Goal: Task Accomplishment & Management: Use online tool/utility

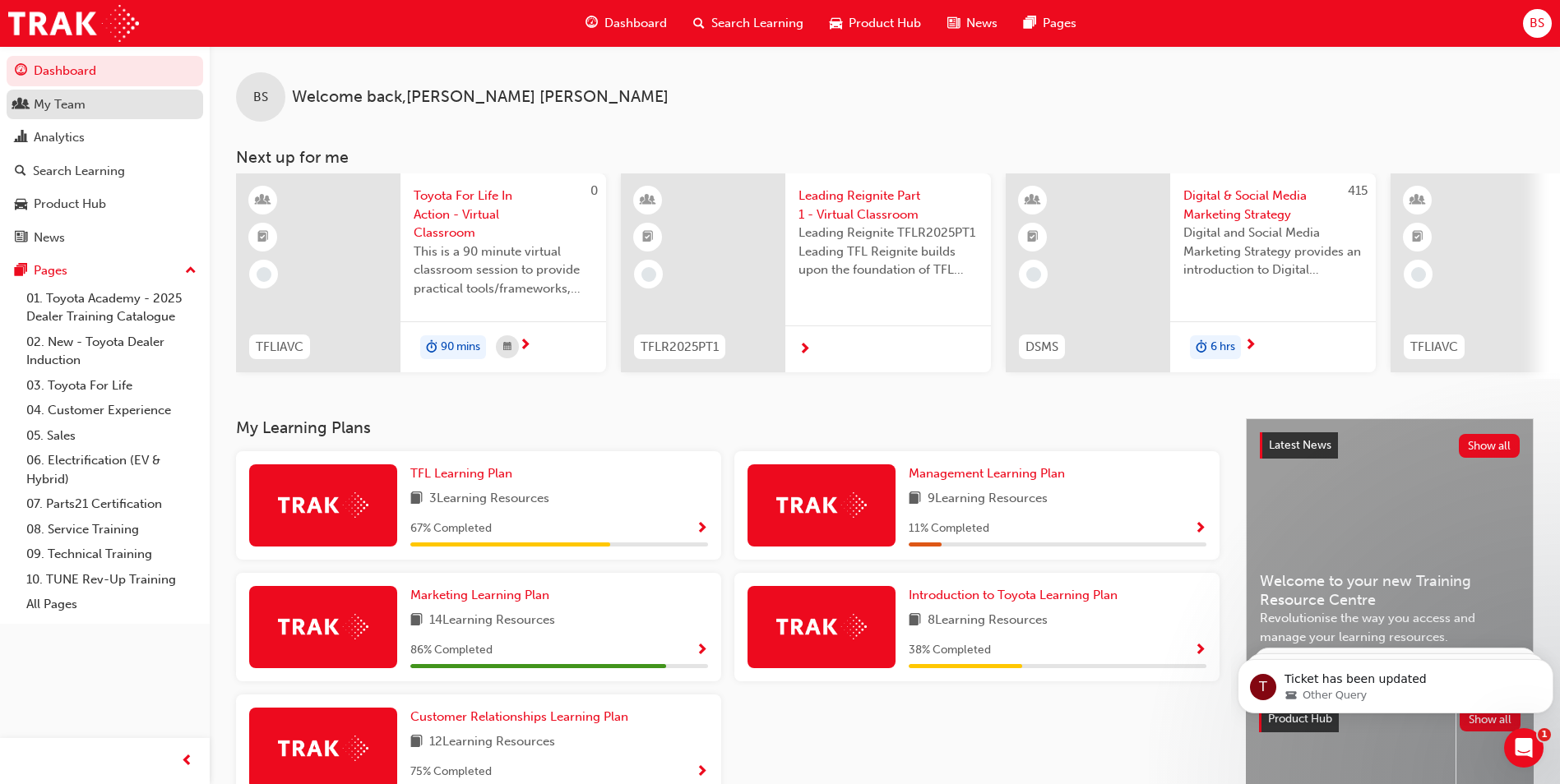
click at [65, 102] on div "My Team" at bounding box center [60, 105] width 52 height 19
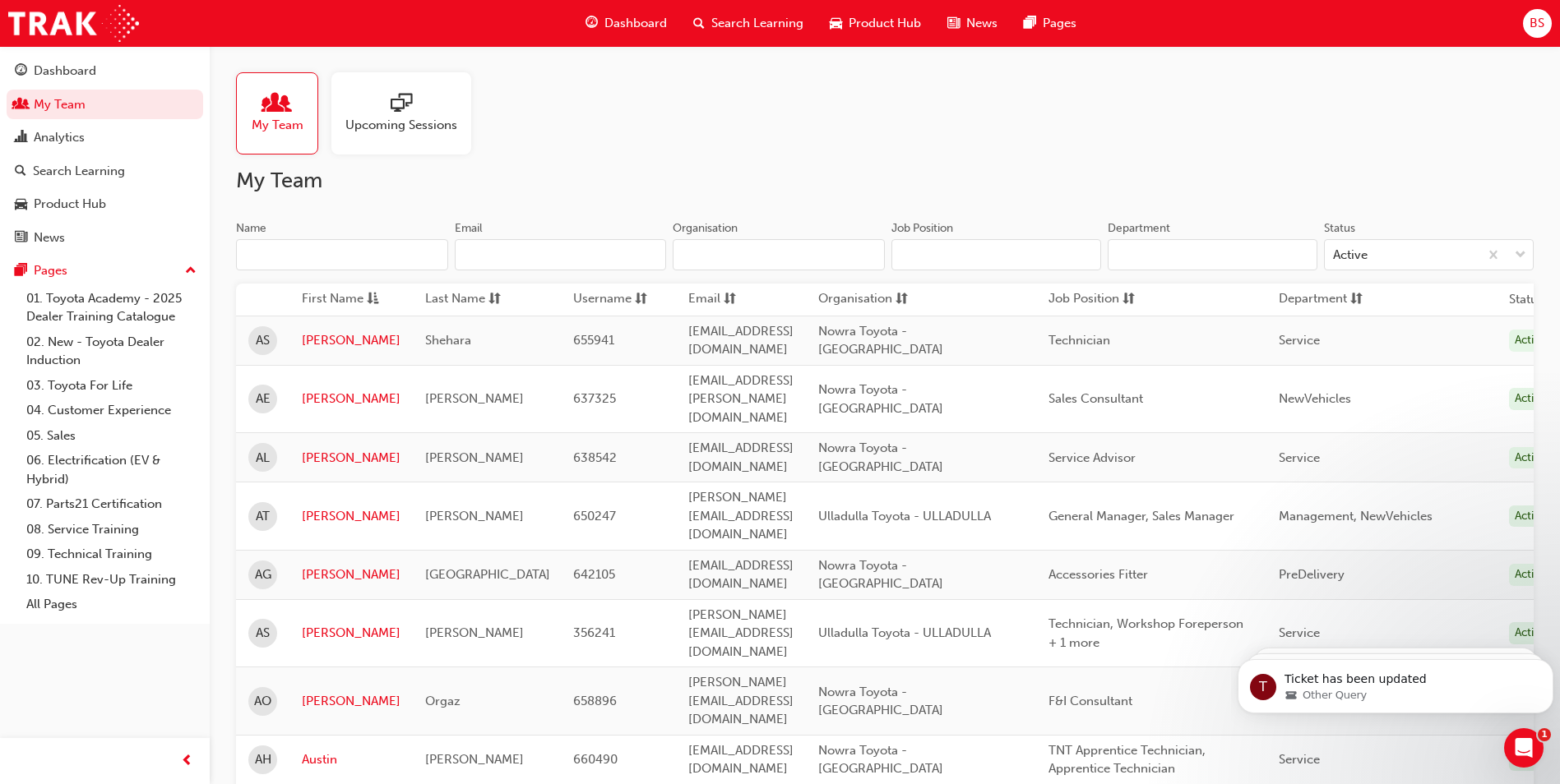
click at [411, 97] on span "sessionType_ONLINE_URL-icon" at bounding box center [402, 105] width 21 height 23
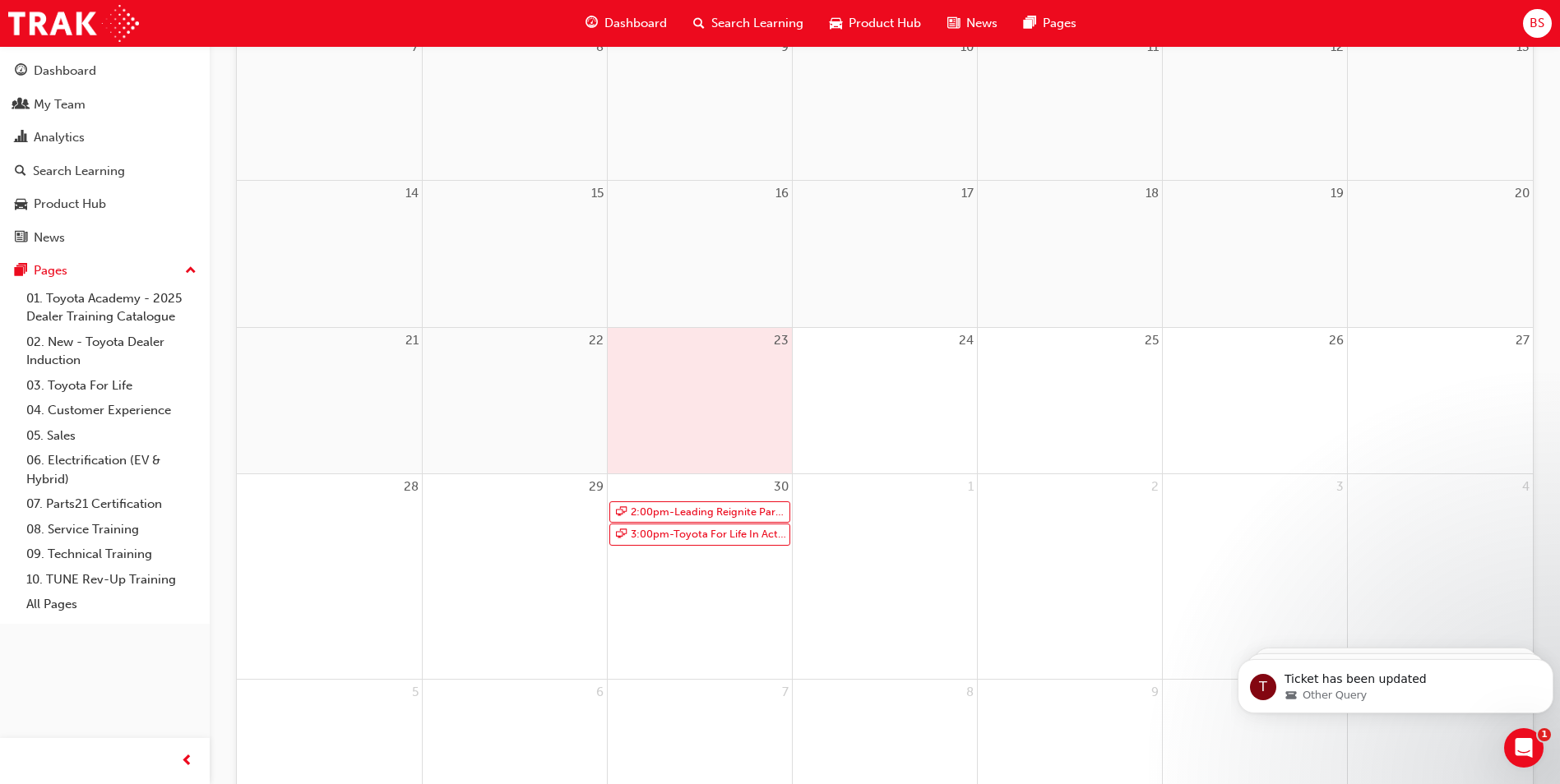
scroll to position [411, 0]
click at [662, 506] on link "2:00pm - Leading Reignite Part 2 - Virtual Classroom" at bounding box center [699, 504] width 181 height 22
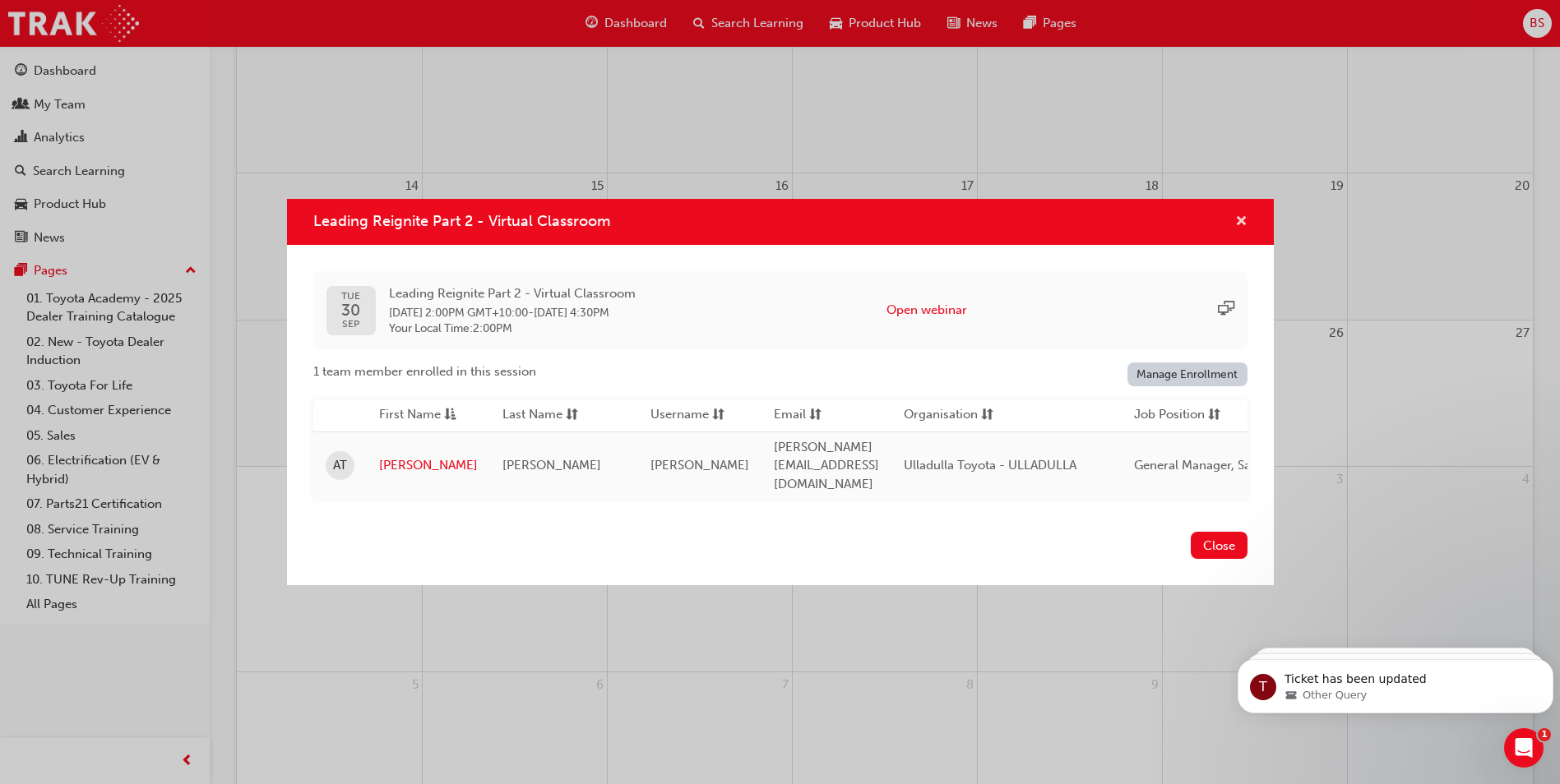
click at [1242, 221] on span "cross-icon" at bounding box center [1242, 223] width 13 height 15
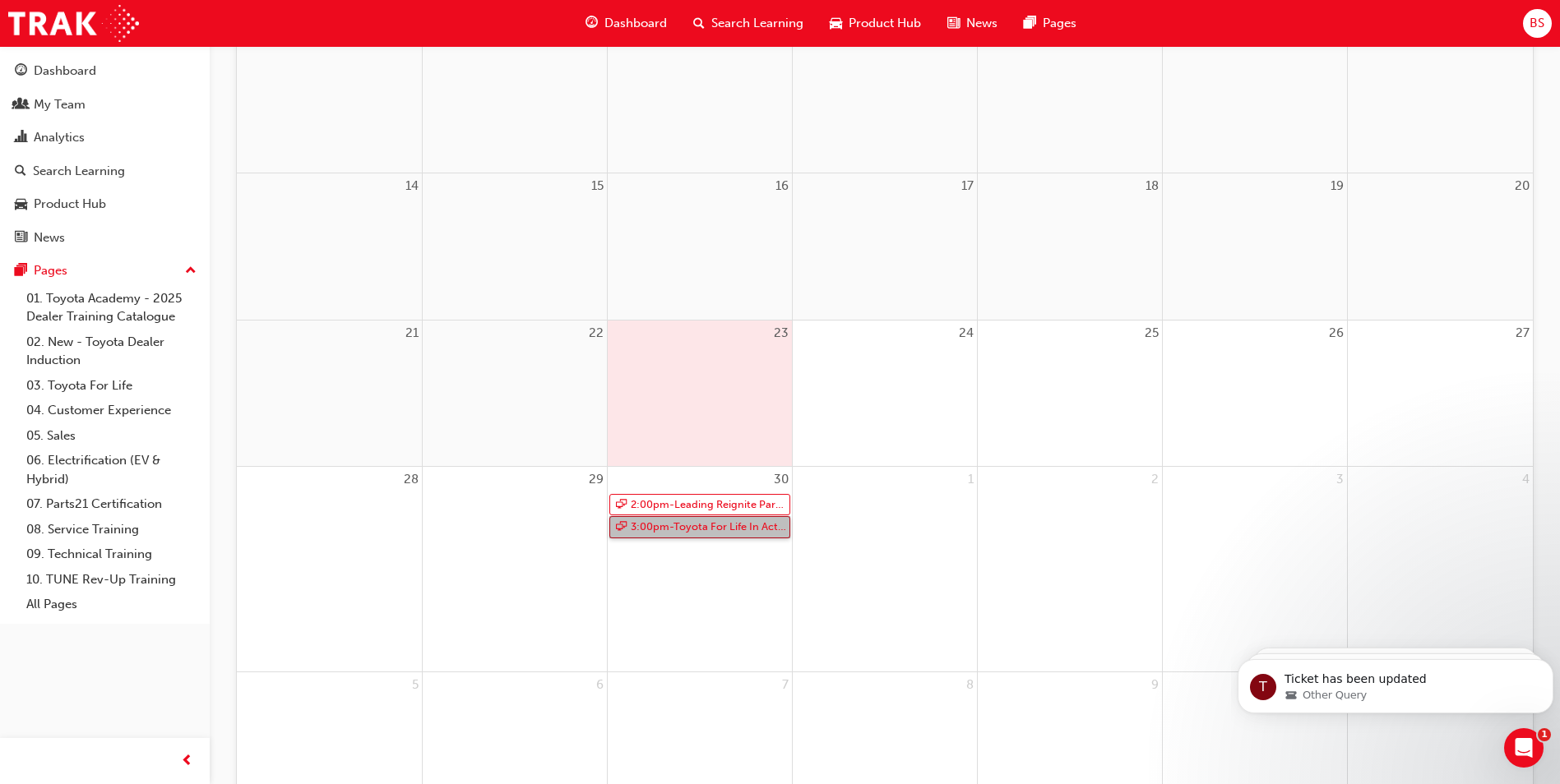
click at [655, 529] on link "3:00pm - Toyota For Life In Action - Virtual Classroom" at bounding box center [699, 527] width 181 height 22
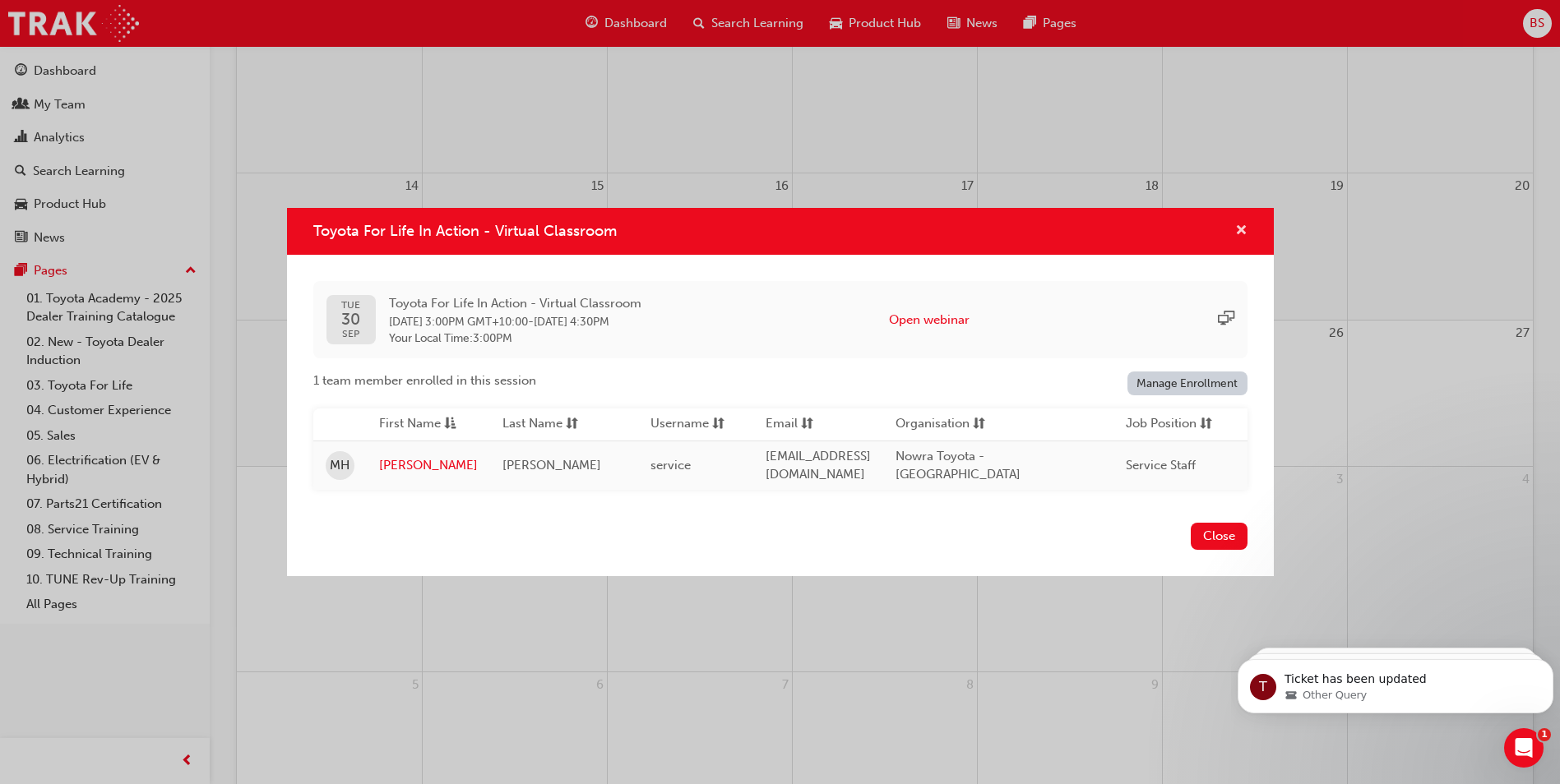
click at [1240, 226] on span "cross-icon" at bounding box center [1242, 232] width 13 height 15
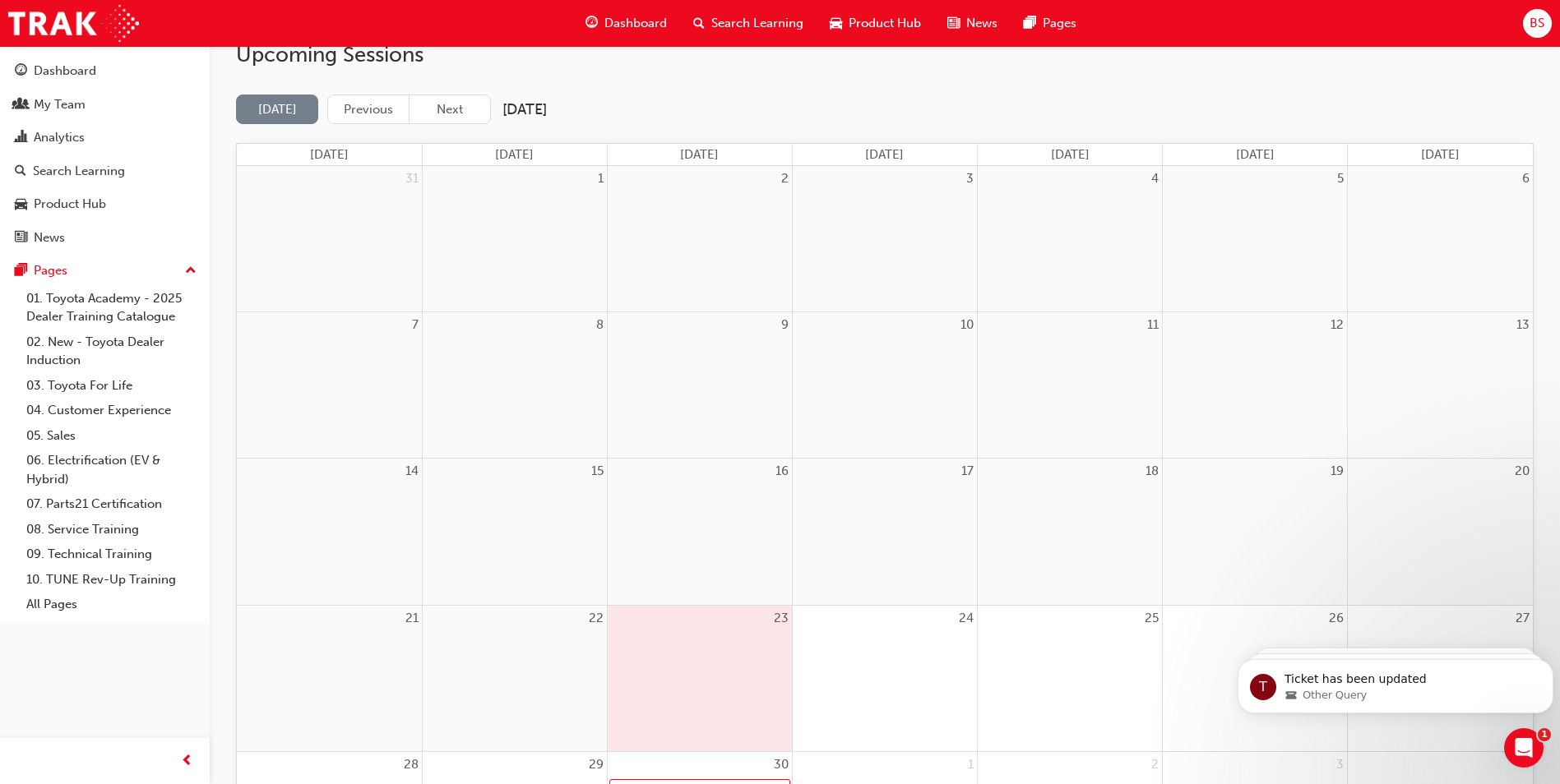
scroll to position [0, 0]
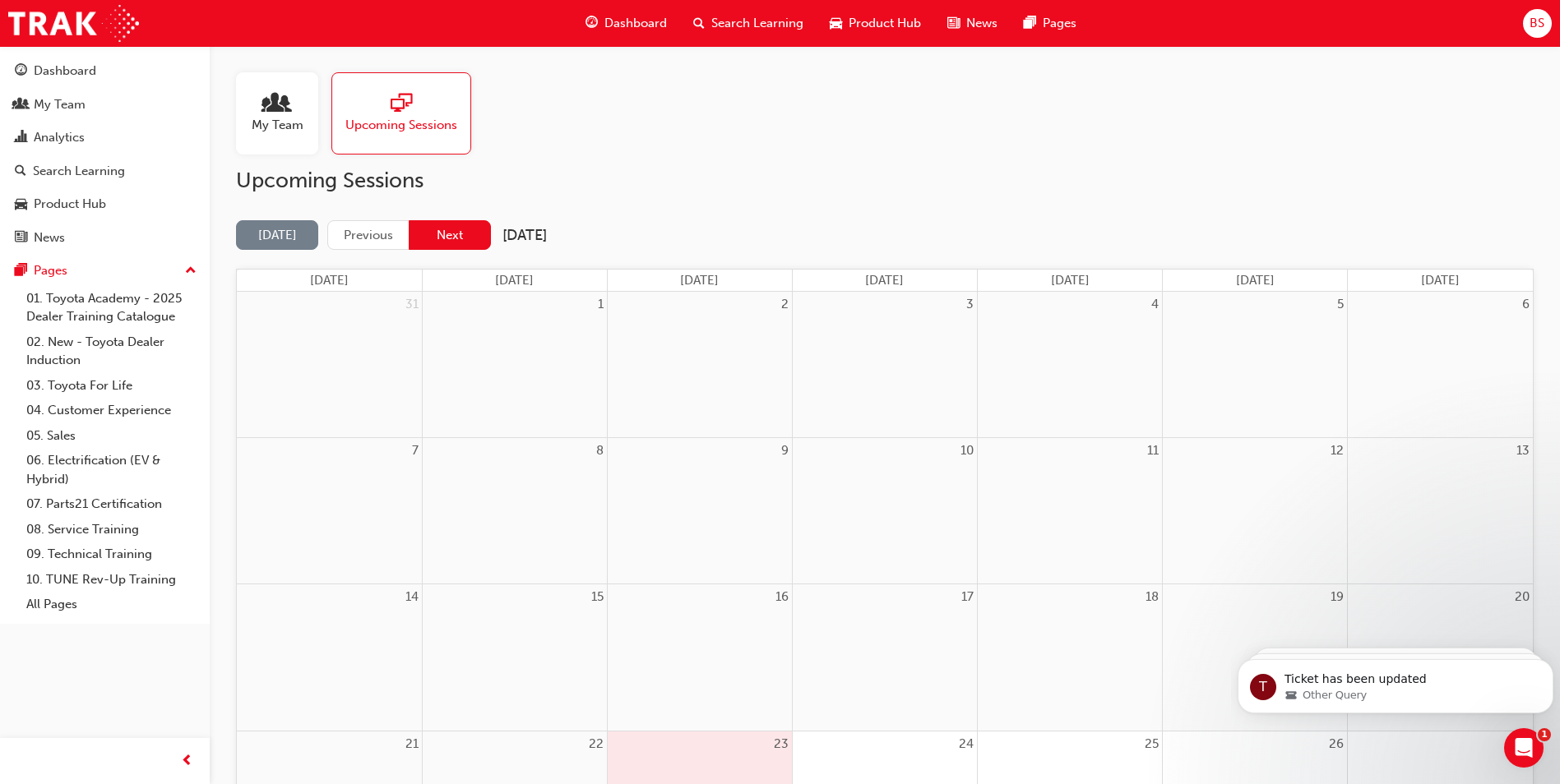
click at [449, 229] on button "Next" at bounding box center [450, 235] width 82 height 30
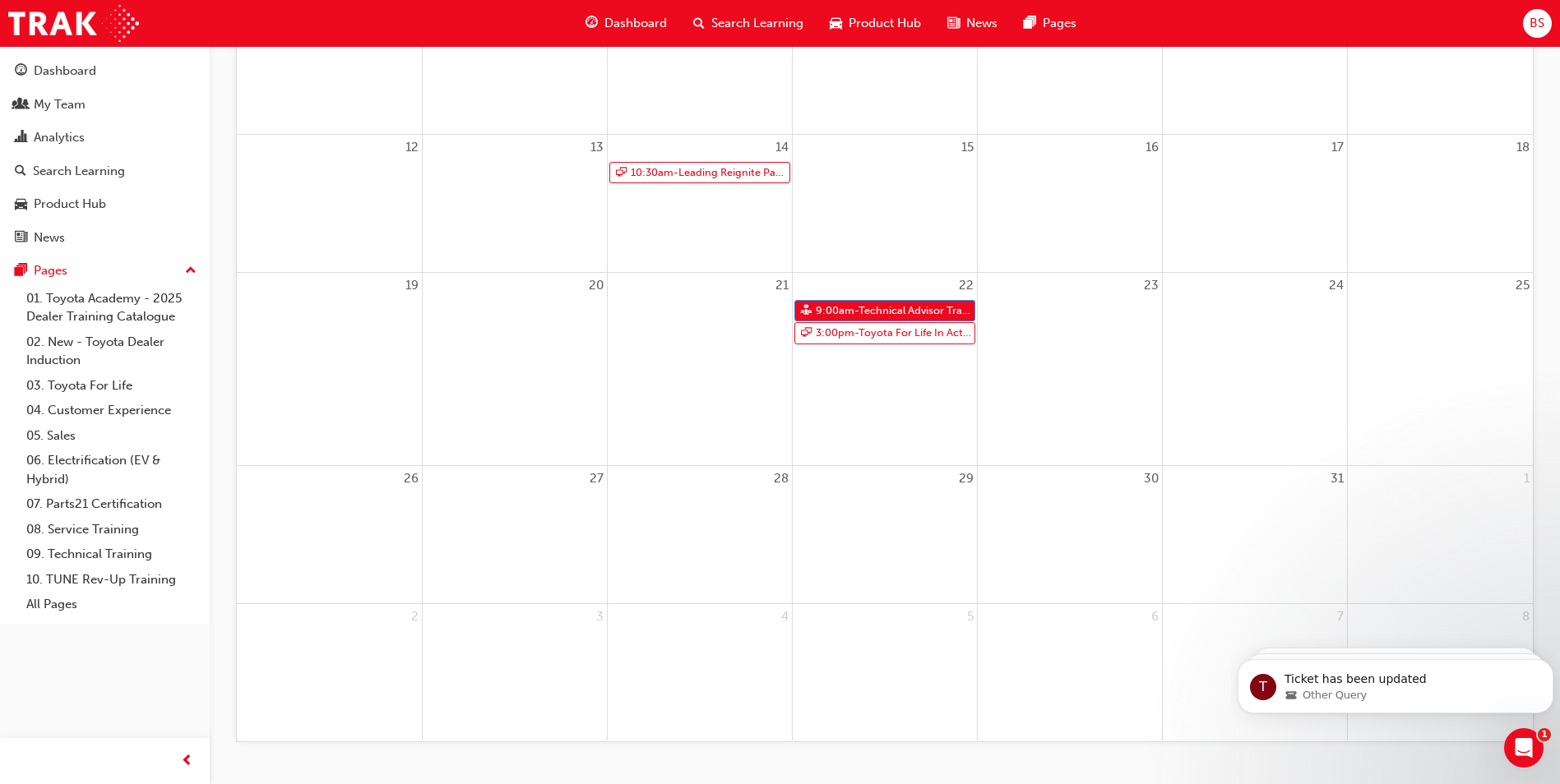
scroll to position [493, 0]
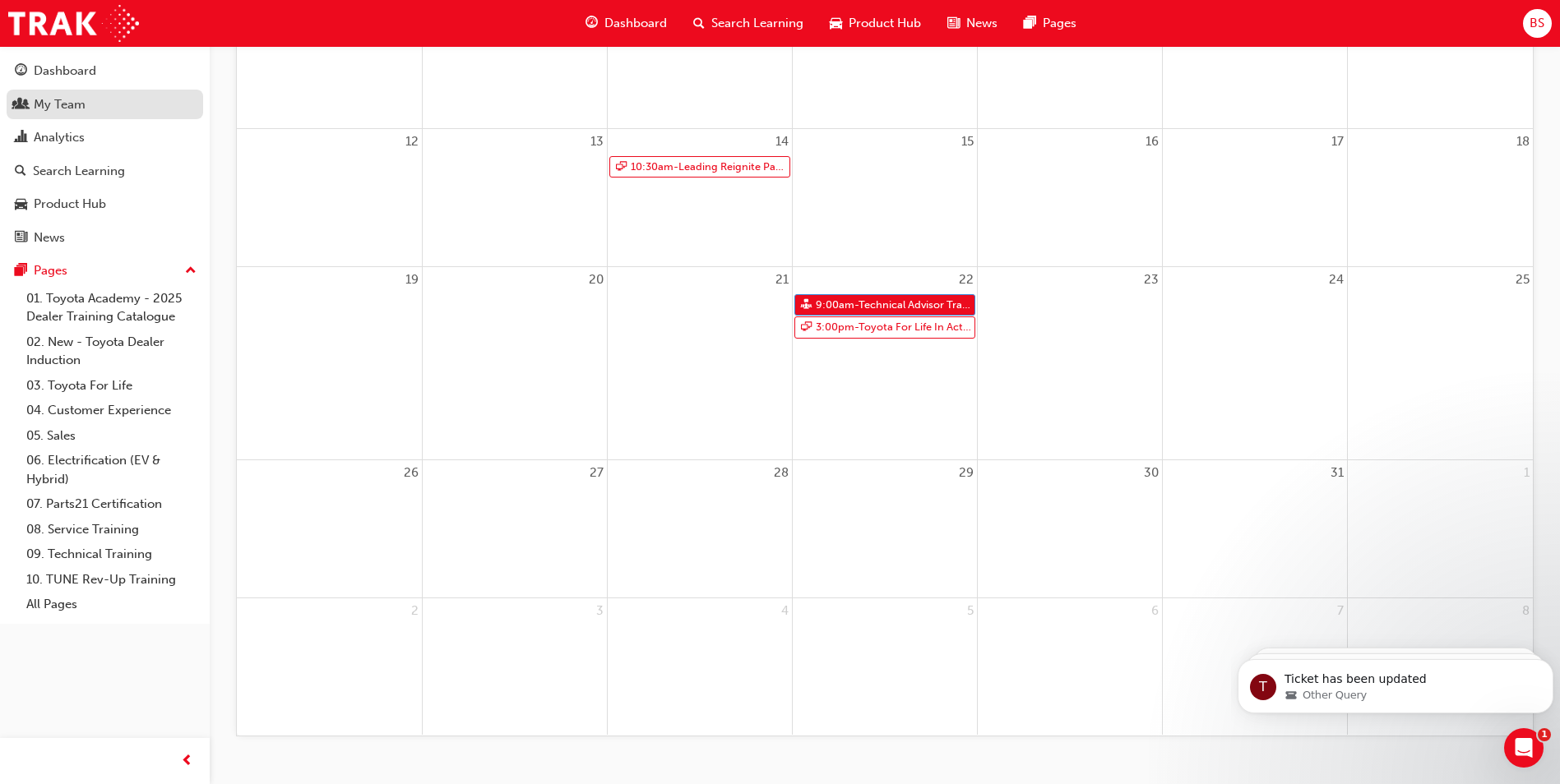
click at [53, 100] on div "My Team" at bounding box center [60, 105] width 52 height 19
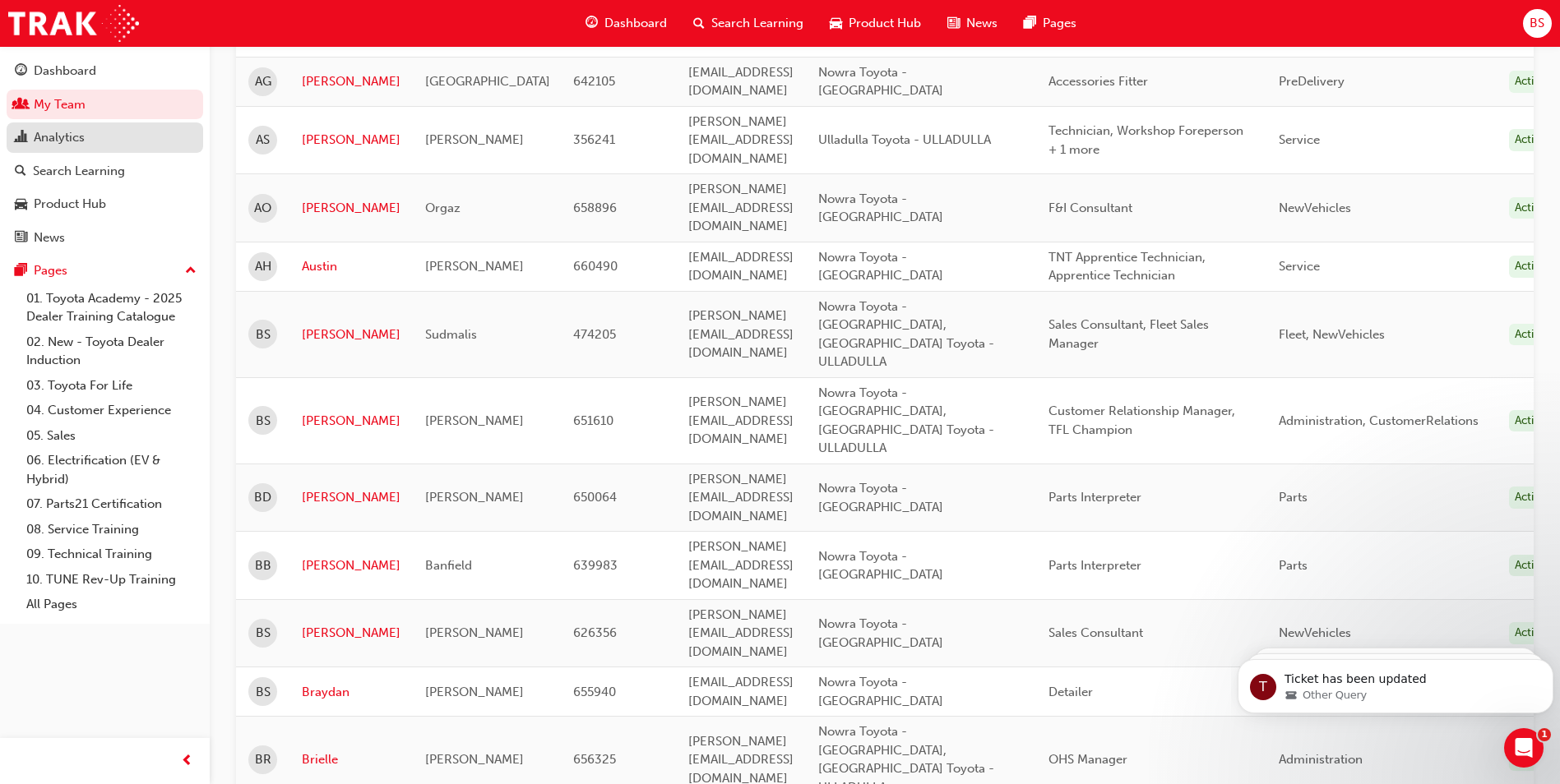
click at [64, 149] on link "Analytics" at bounding box center [105, 138] width 197 height 30
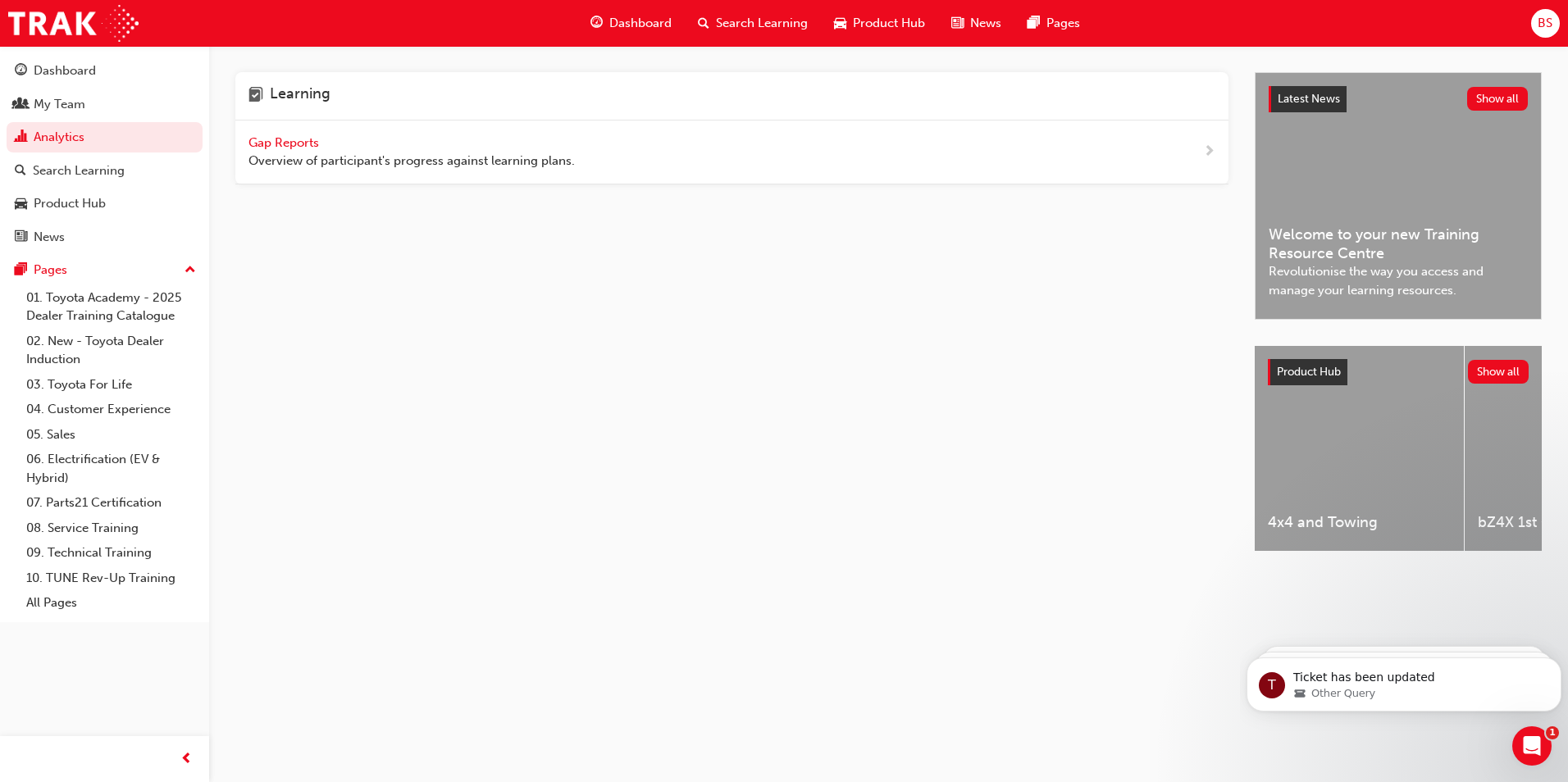
click at [290, 144] on span "Gap Reports" at bounding box center [285, 143] width 74 height 15
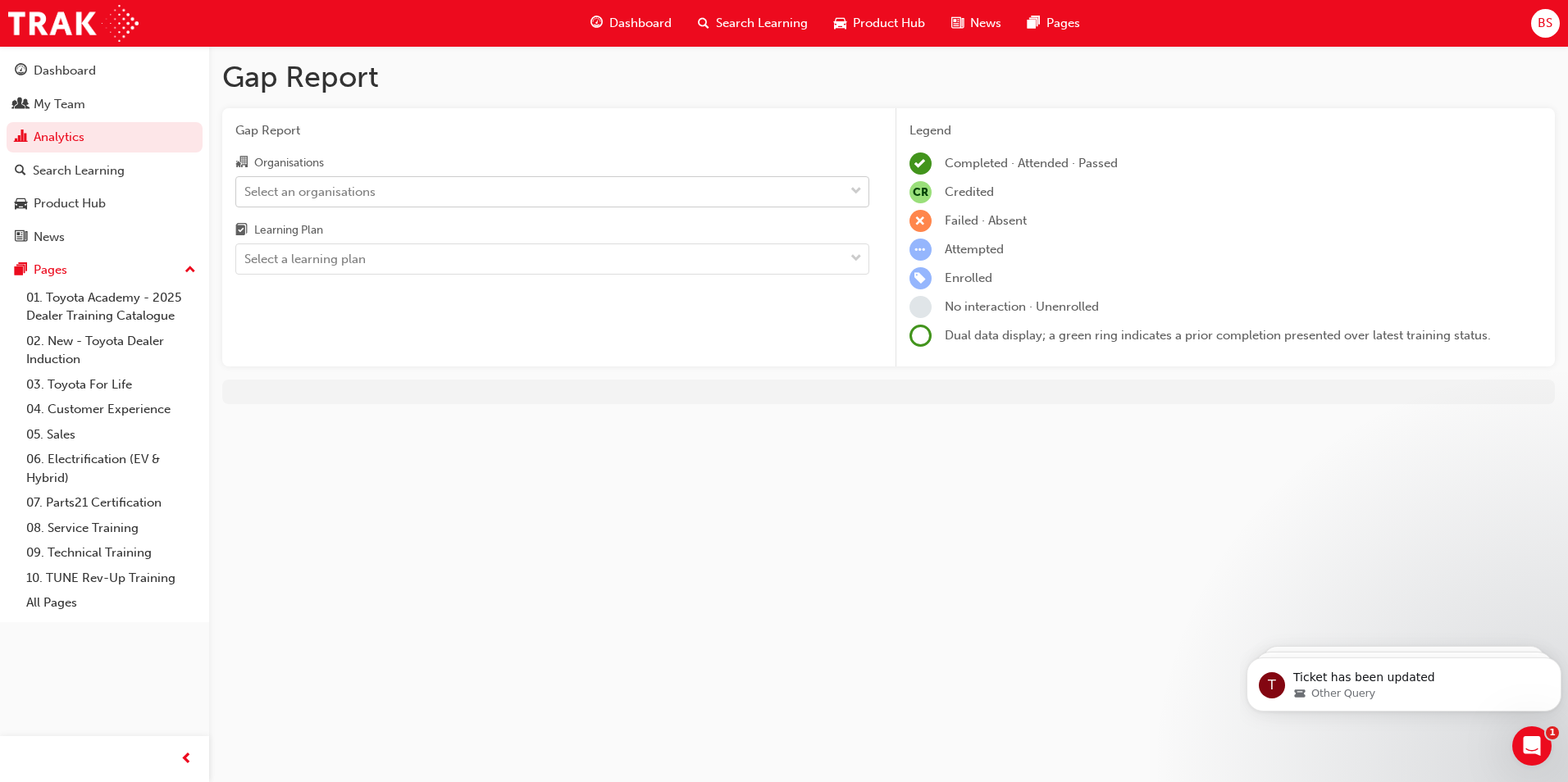
click at [352, 193] on div "Select an organisations" at bounding box center [309, 191] width 131 height 19
click at [246, 193] on input "Organisations Select an organisations" at bounding box center [245, 191] width 2 height 14
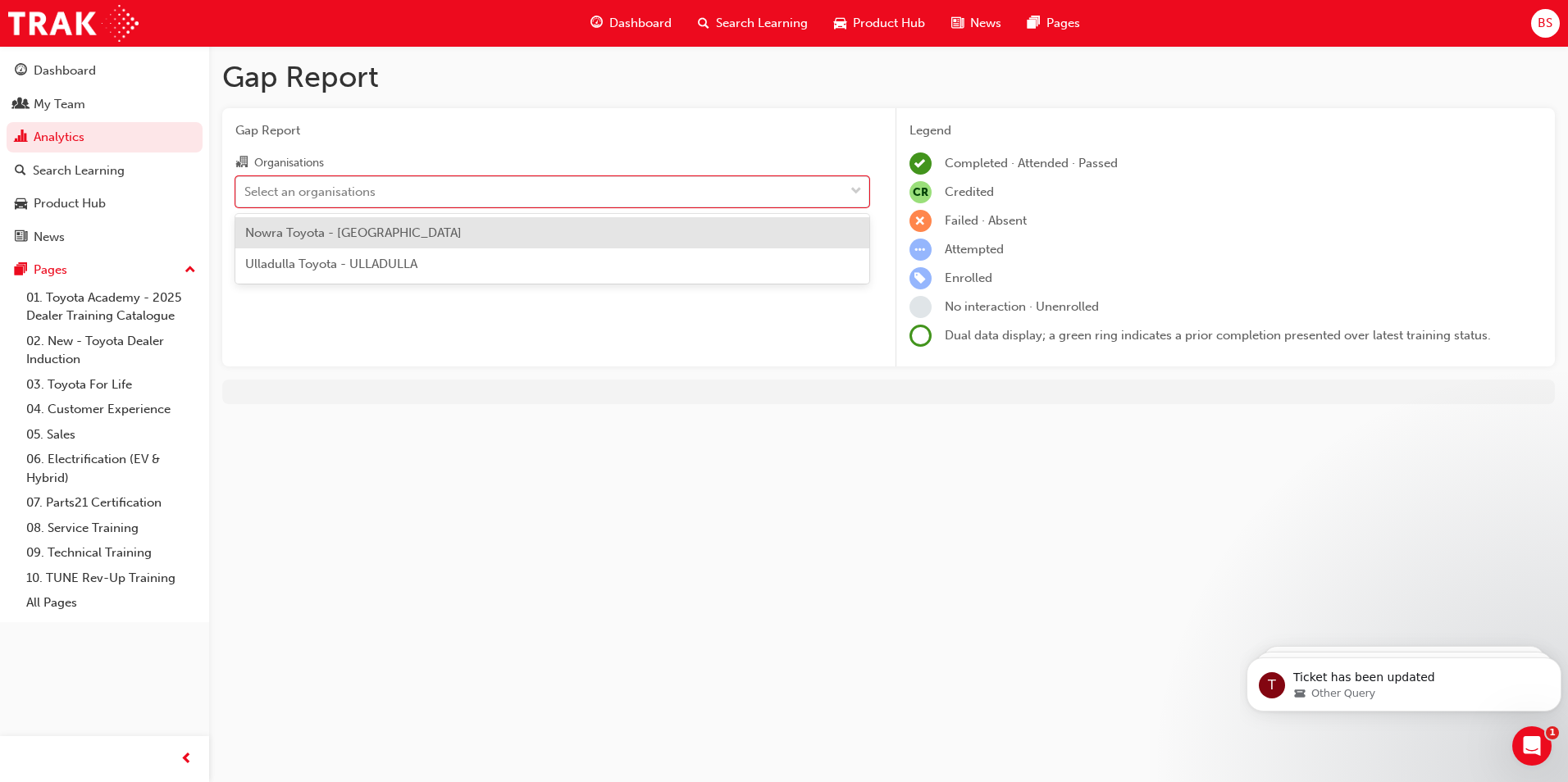
click at [345, 237] on span "Nowra Toyota - [GEOGRAPHIC_DATA]" at bounding box center [353, 233] width 217 height 15
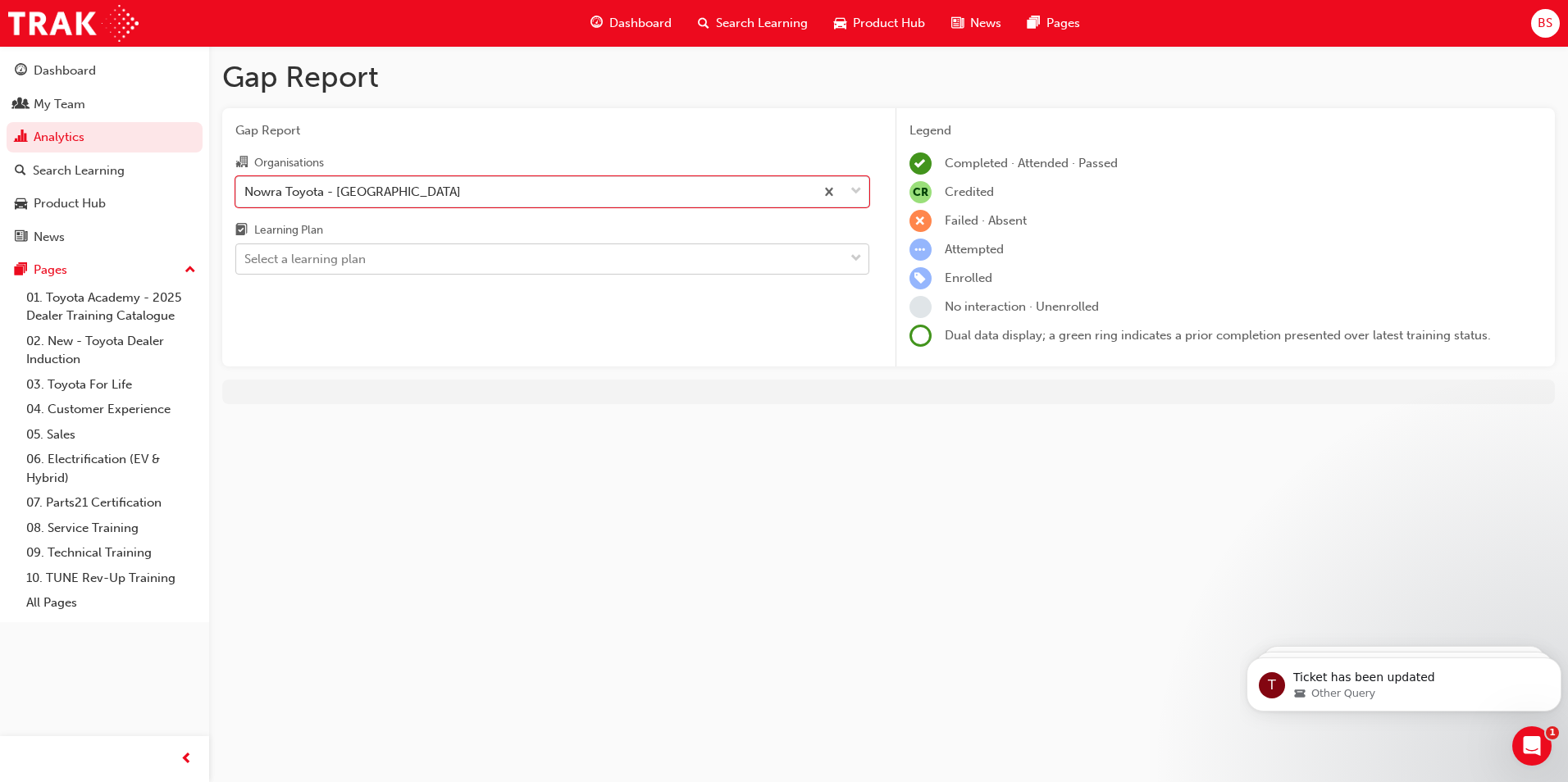
click at [342, 271] on div "Select a learning plan" at bounding box center [540, 259] width 607 height 29
click at [246, 266] on input "Learning Plan Select a learning plan" at bounding box center [245, 259] width 2 height 14
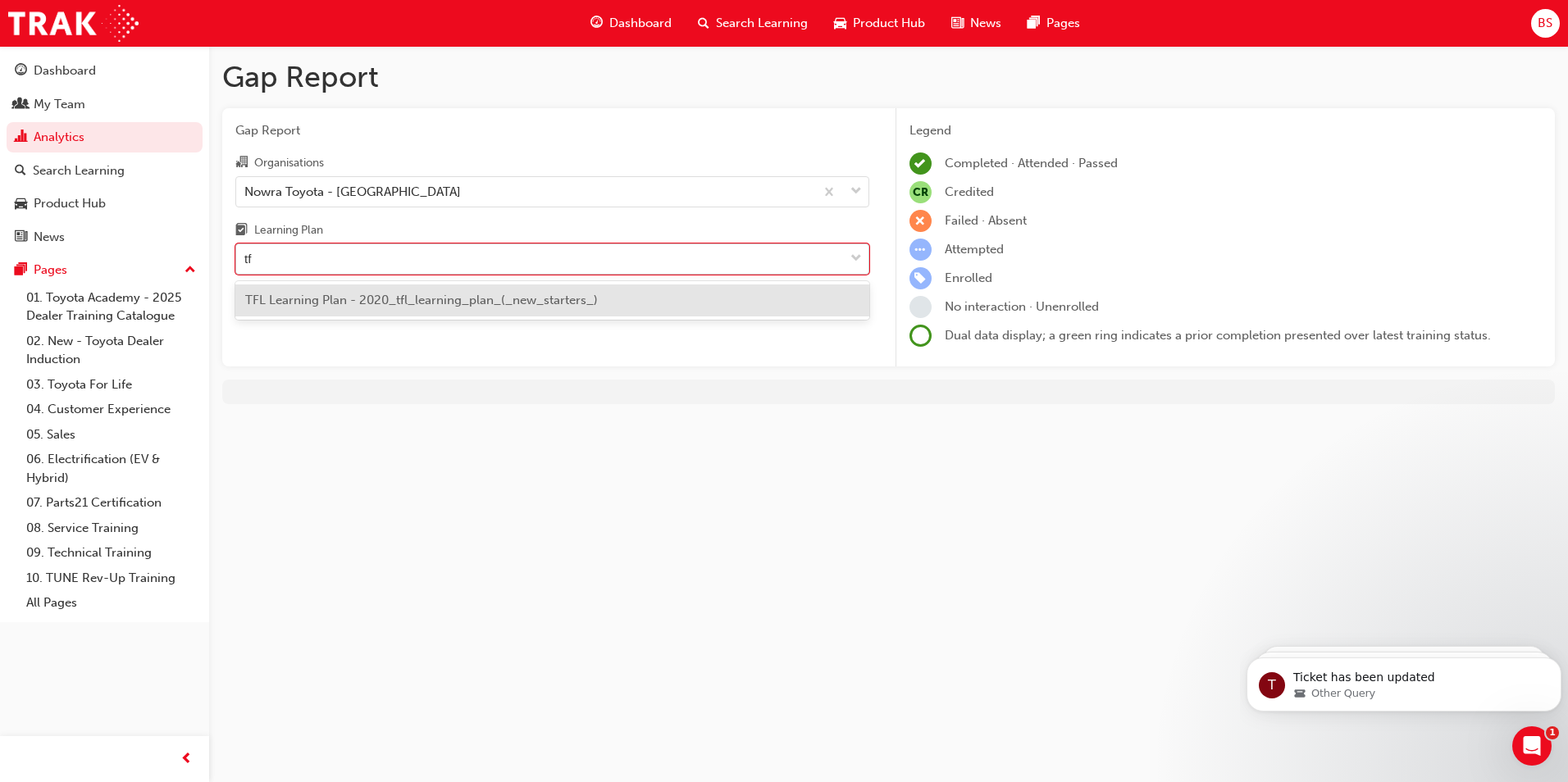
type input "tfl"
click at [351, 291] on div "TFL Learning Plan - 2020_tfl_learning_plan_(_new_starters_)" at bounding box center [552, 300] width 634 height 32
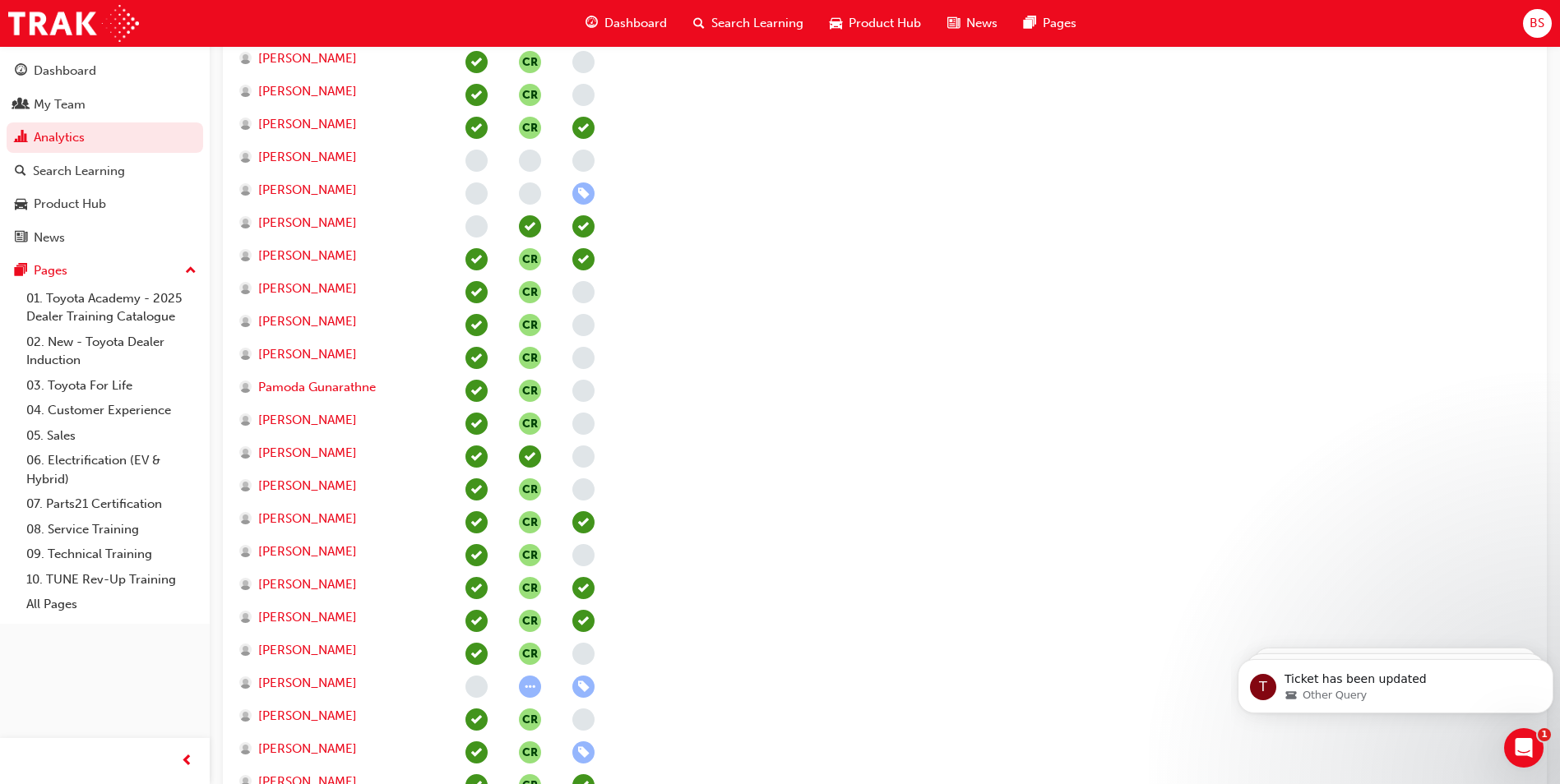
scroll to position [2219, 0]
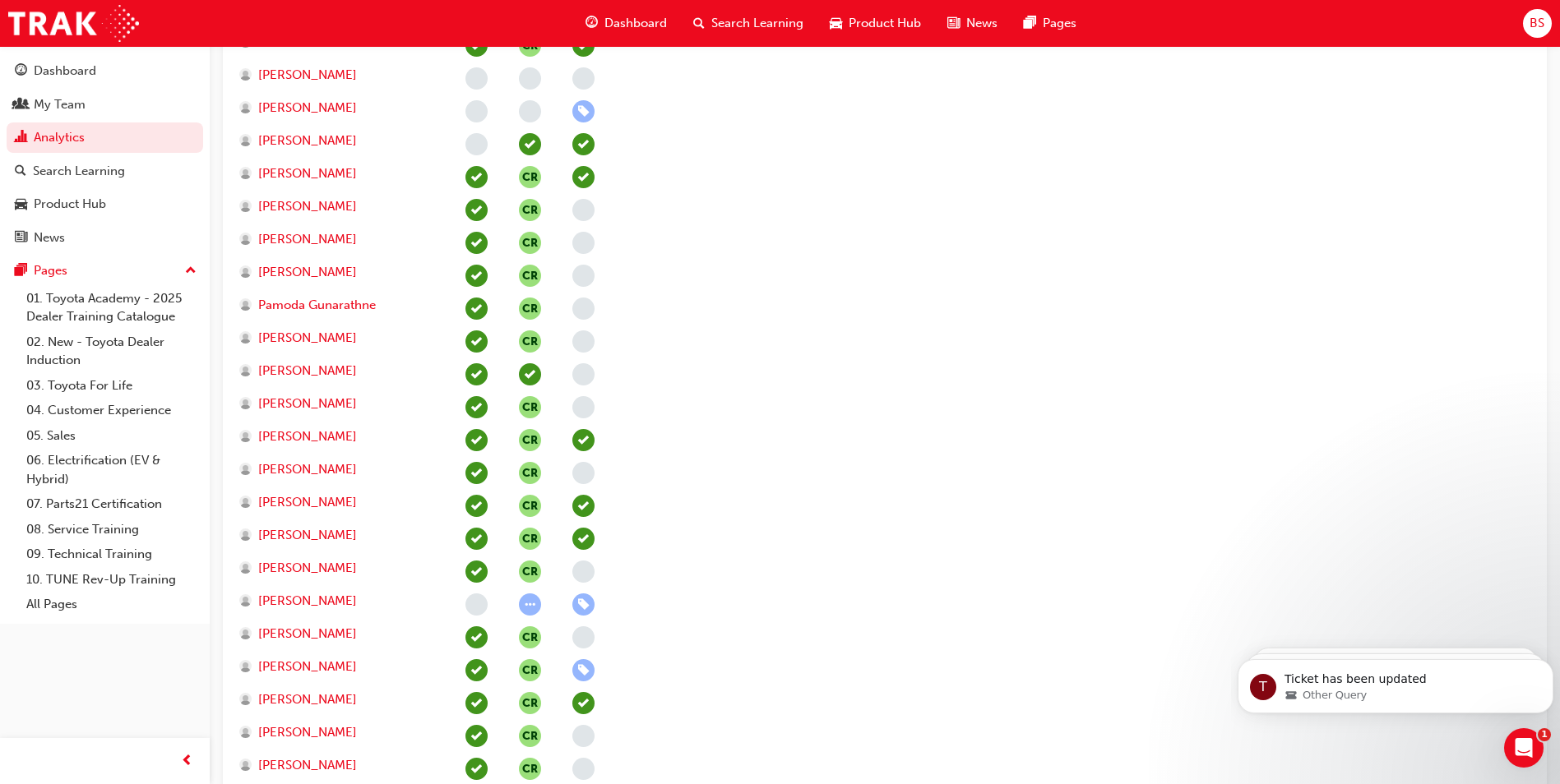
click at [527, 604] on span "learningRecordVerb_ATTEMPT-icon" at bounding box center [530, 604] width 22 height 22
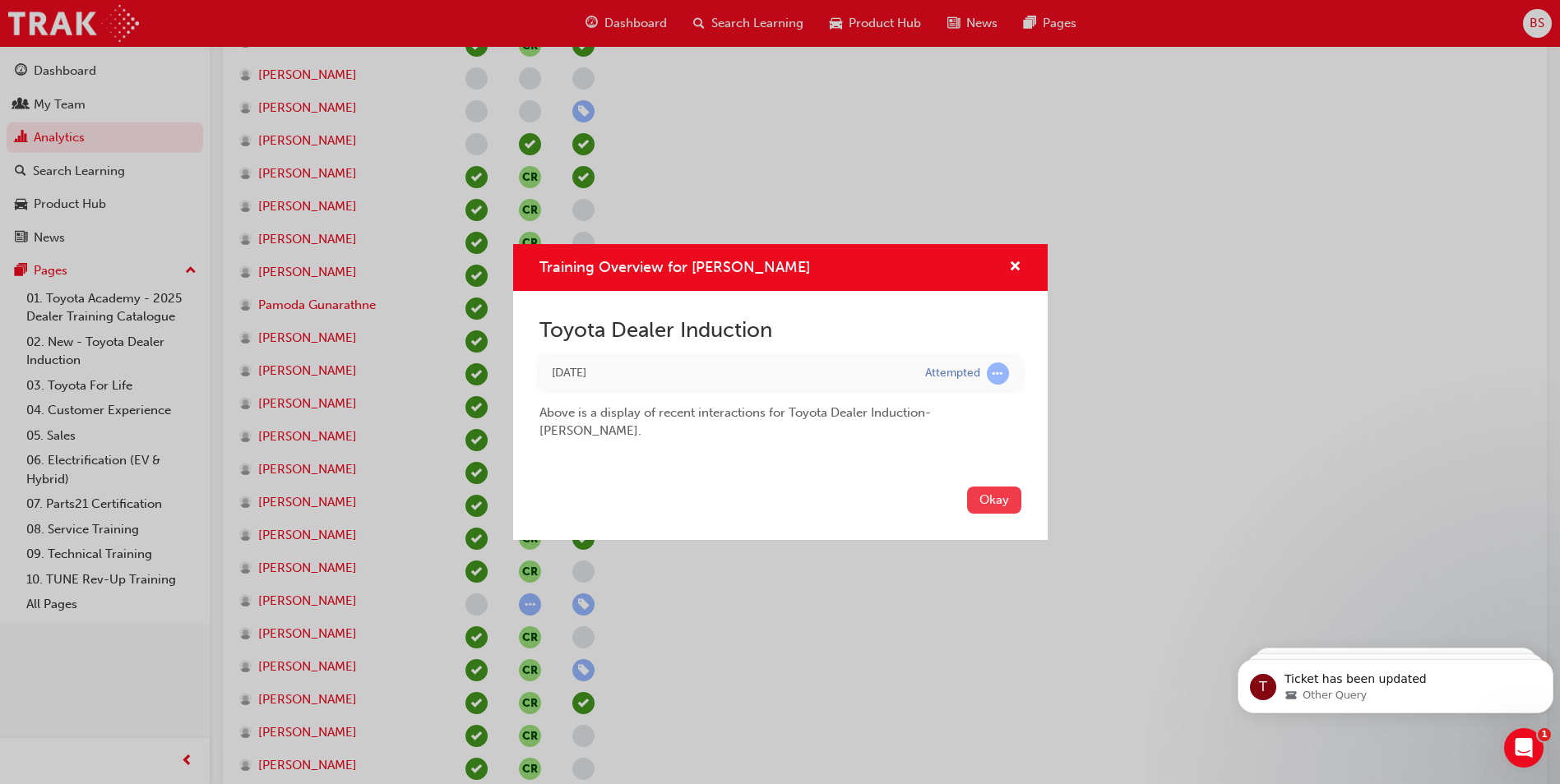
click at [986, 490] on button "Okay" at bounding box center [994, 500] width 55 height 27
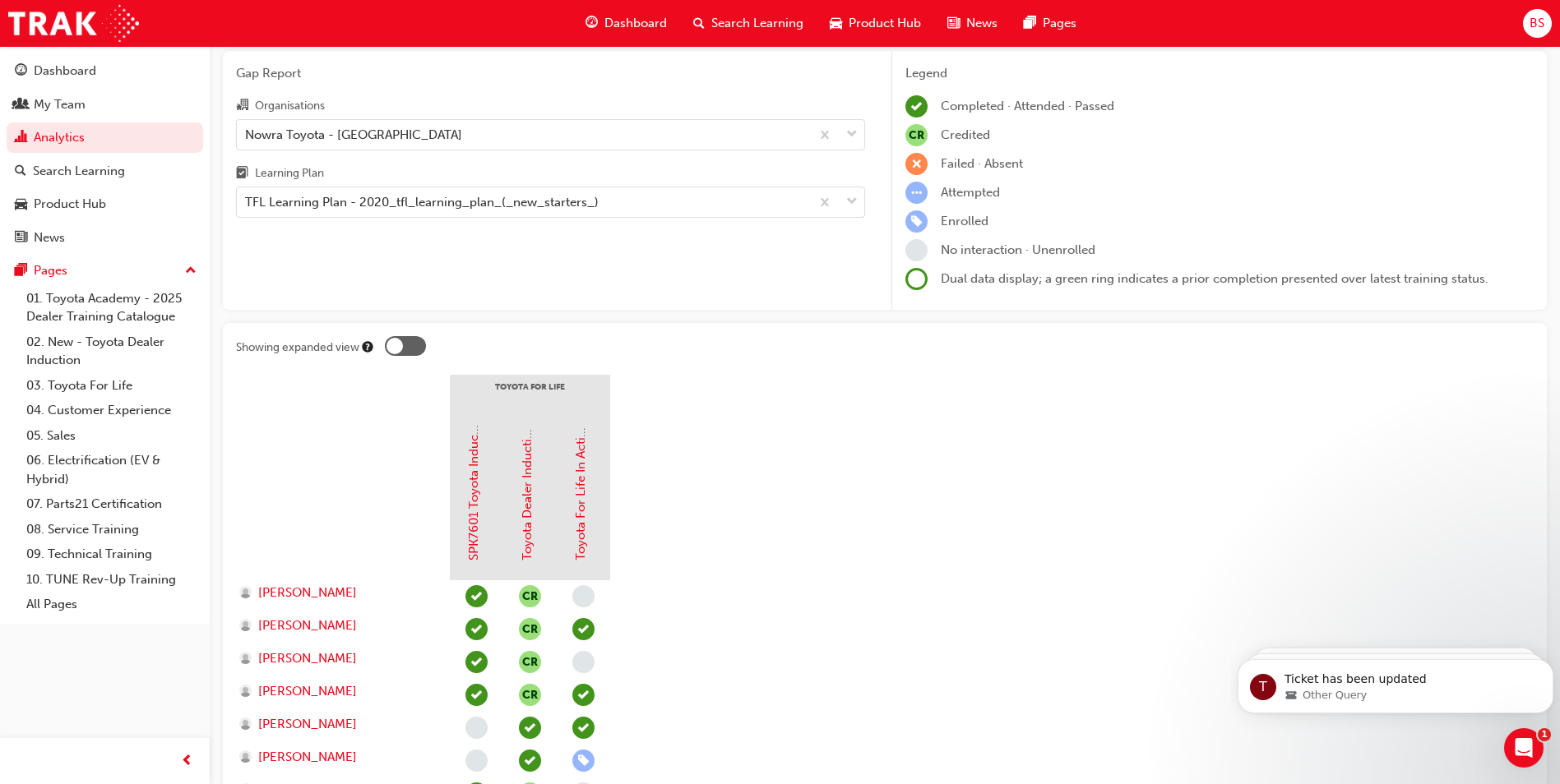
scroll to position [0, 0]
